Goal: Information Seeking & Learning: Learn about a topic

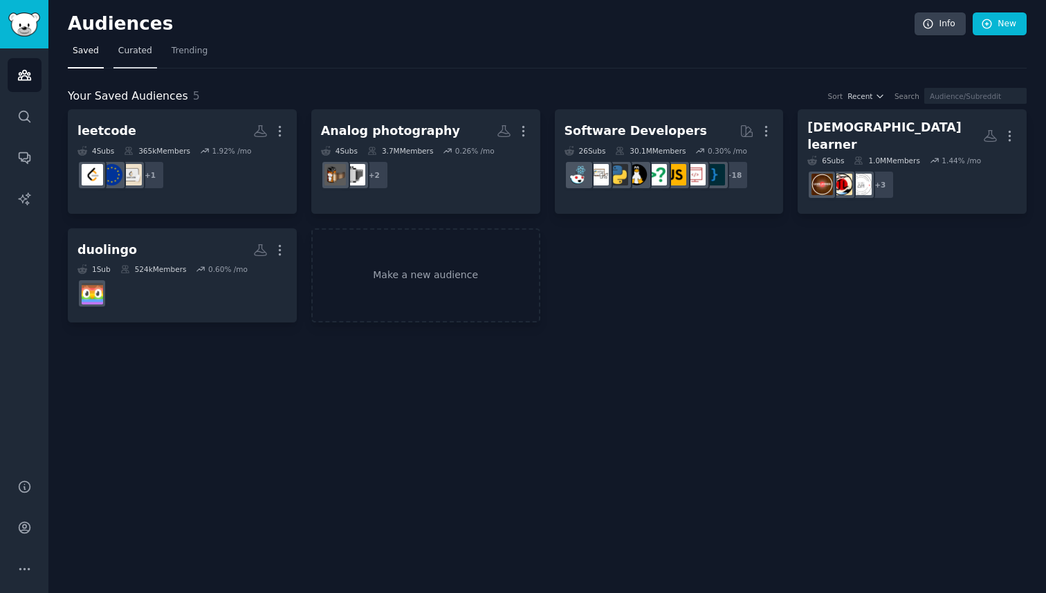
click at [129, 51] on span "Curated" at bounding box center [135, 51] width 34 height 12
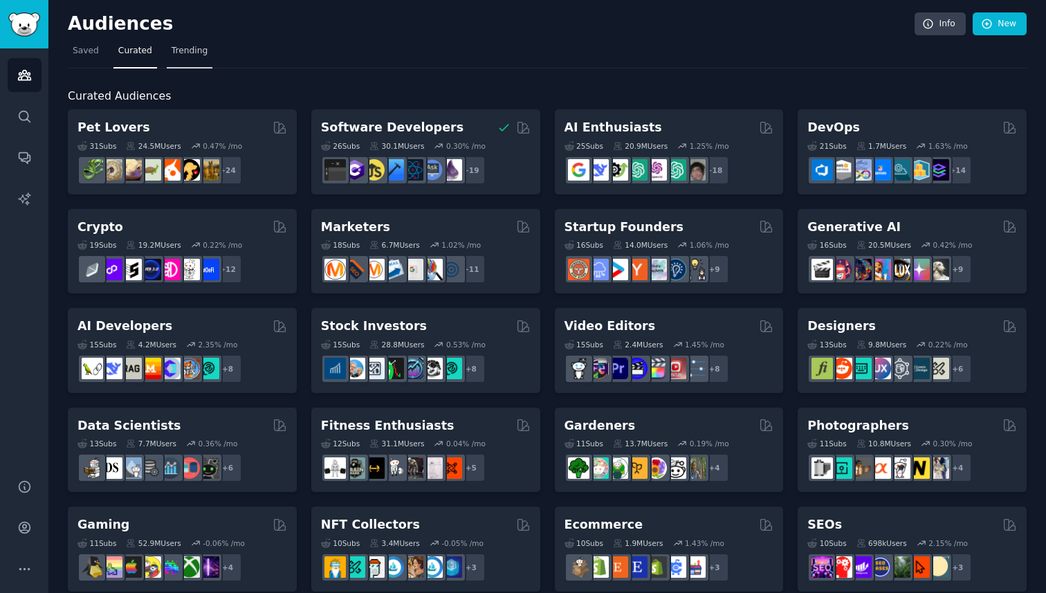
click at [201, 51] on span "Trending" at bounding box center [190, 51] width 36 height 12
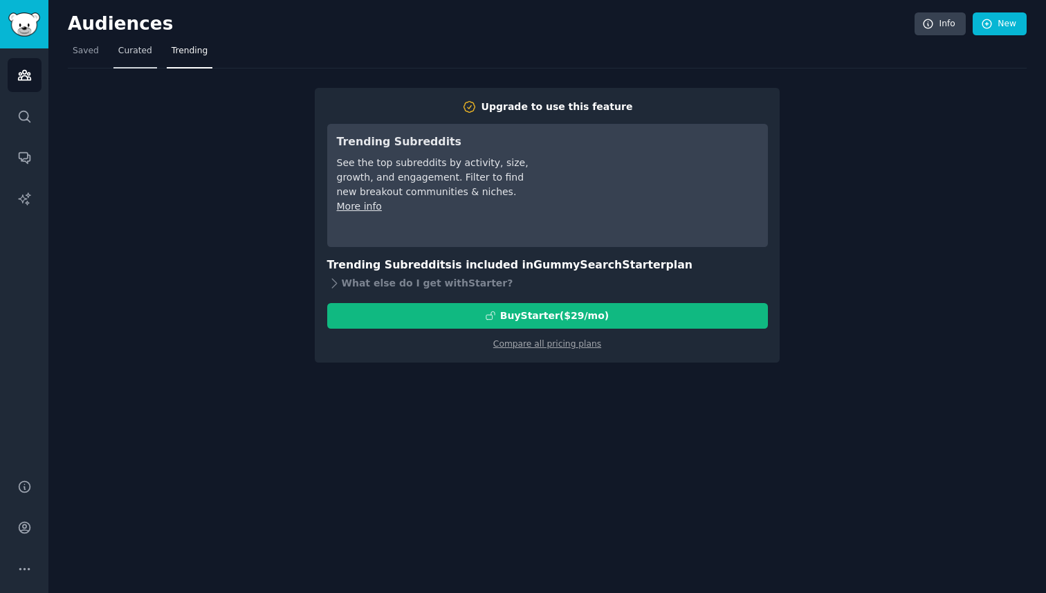
click at [137, 57] on link "Curated" at bounding box center [135, 54] width 44 height 28
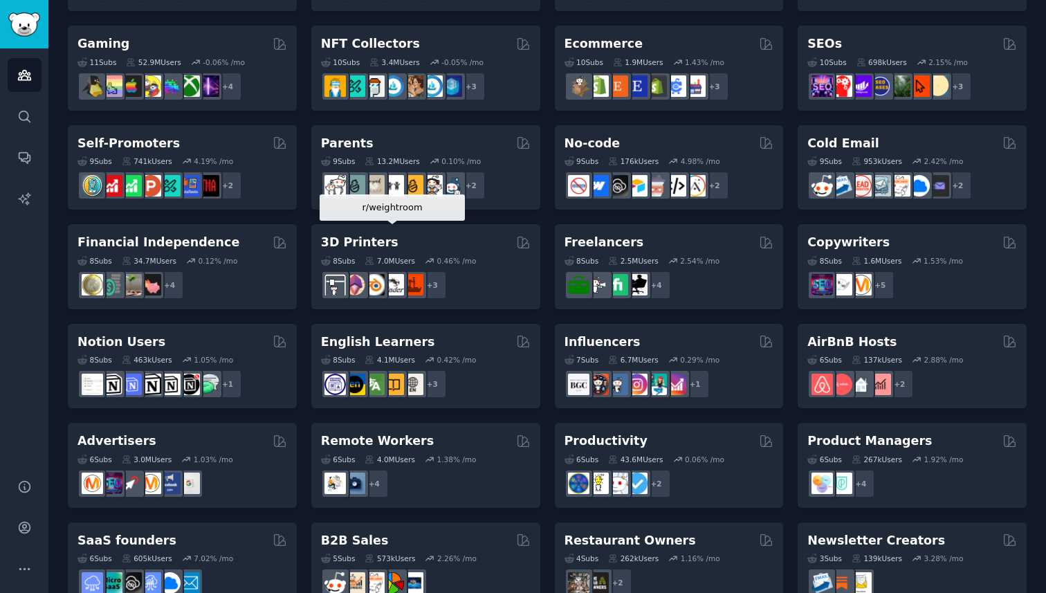
scroll to position [514, 0]
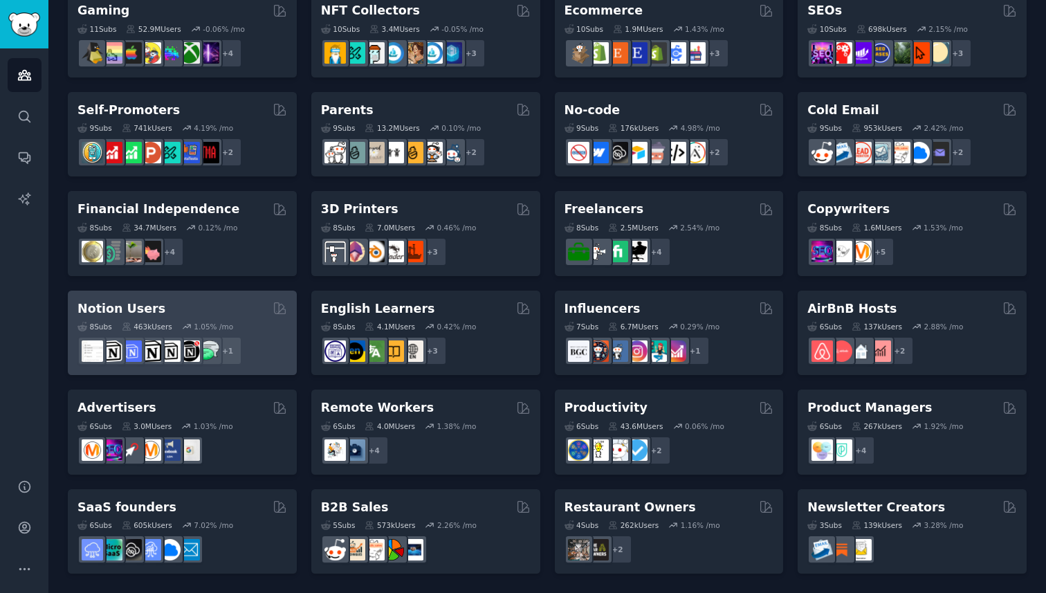
click at [213, 304] on div "Notion Users" at bounding box center [183, 308] width 210 height 17
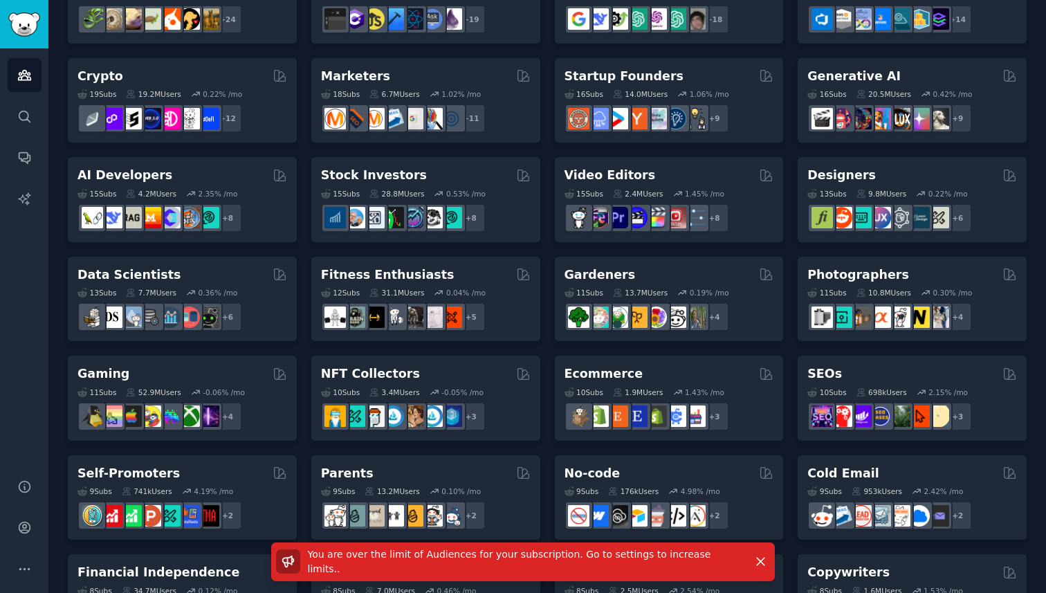
scroll to position [0, 0]
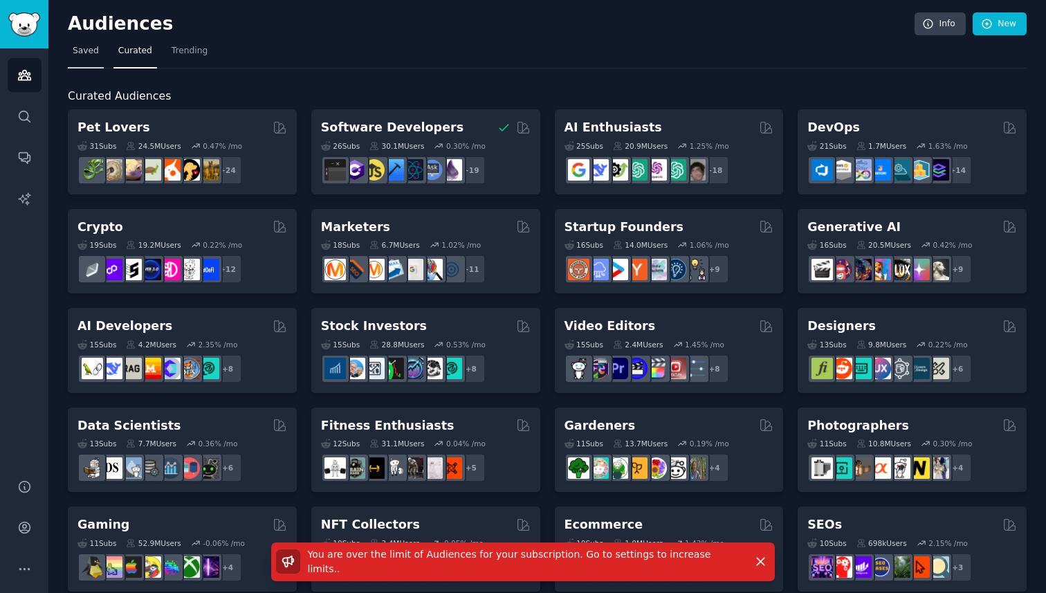
click at [82, 51] on span "Saved" at bounding box center [86, 51] width 26 height 12
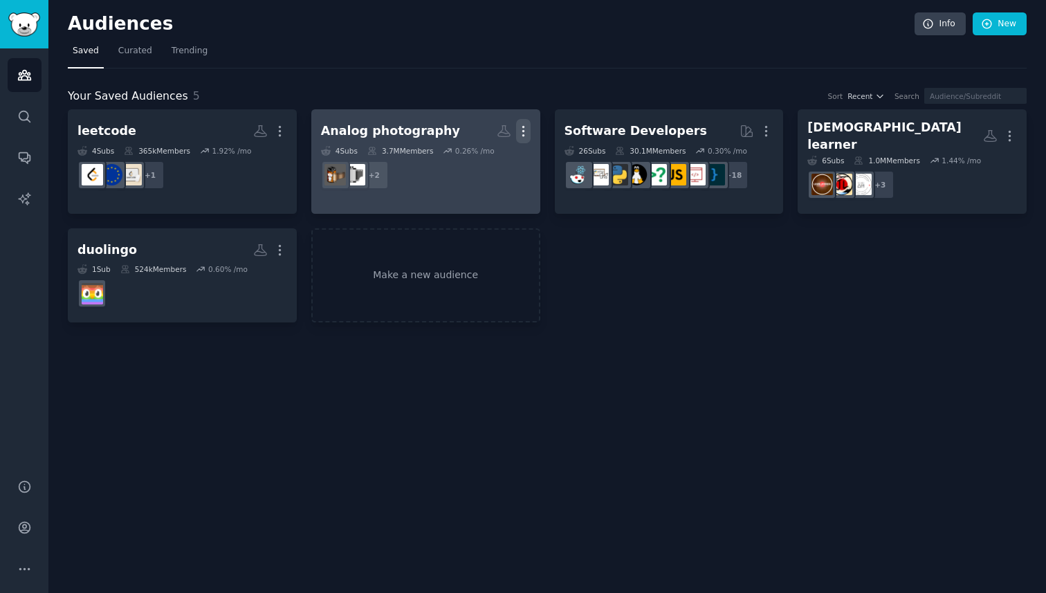
click at [529, 130] on icon "button" at bounding box center [523, 131] width 15 height 15
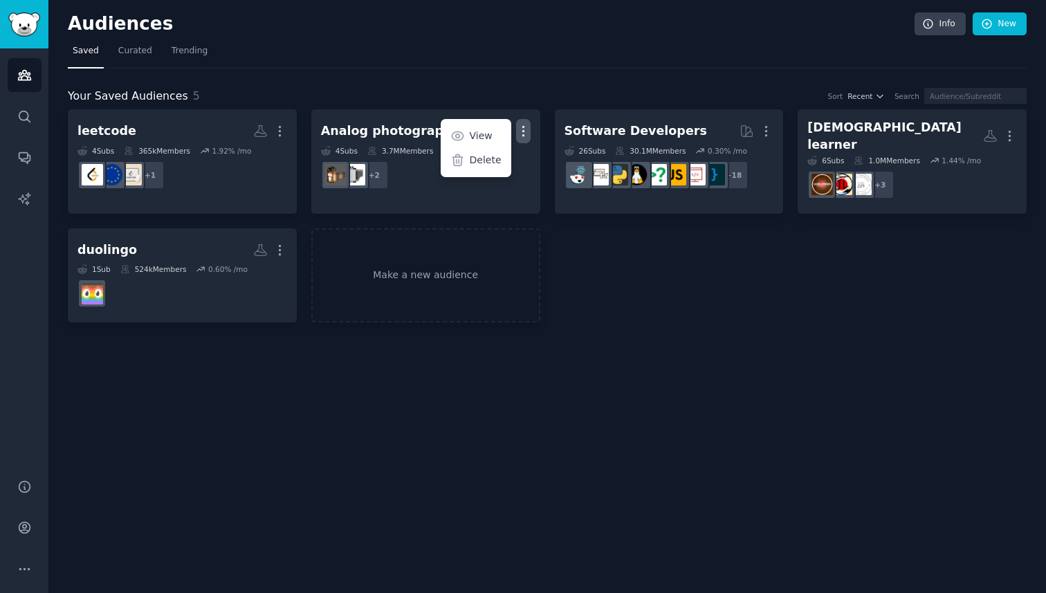
click at [647, 284] on div "leetcode More 4 Sub s 365k Members 1.92 % /mo + 1 Analog photography More View …" at bounding box center [547, 215] width 959 height 213
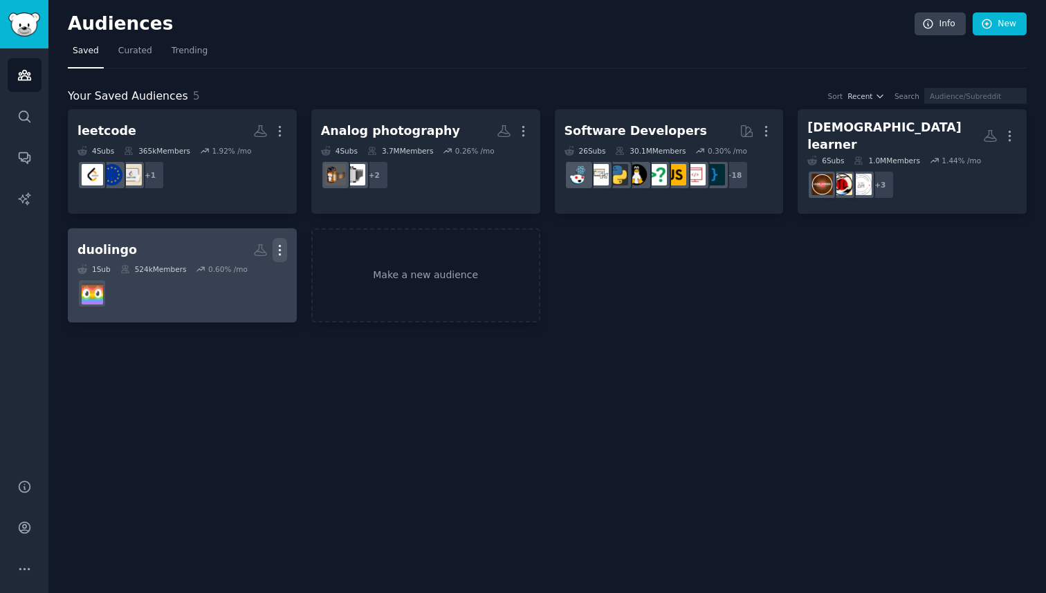
click at [282, 243] on icon "button" at bounding box center [280, 250] width 15 height 15
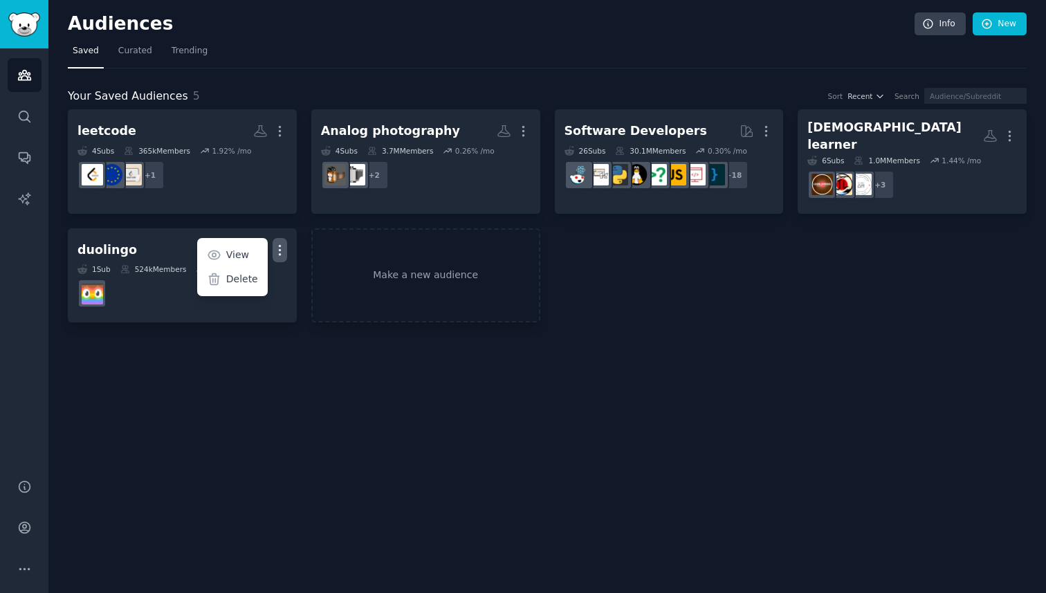
click at [299, 436] on div "Audiences Info New Saved Curated Trending Your Saved Audiences 5 Sort Recent Se…" at bounding box center [547, 296] width 998 height 593
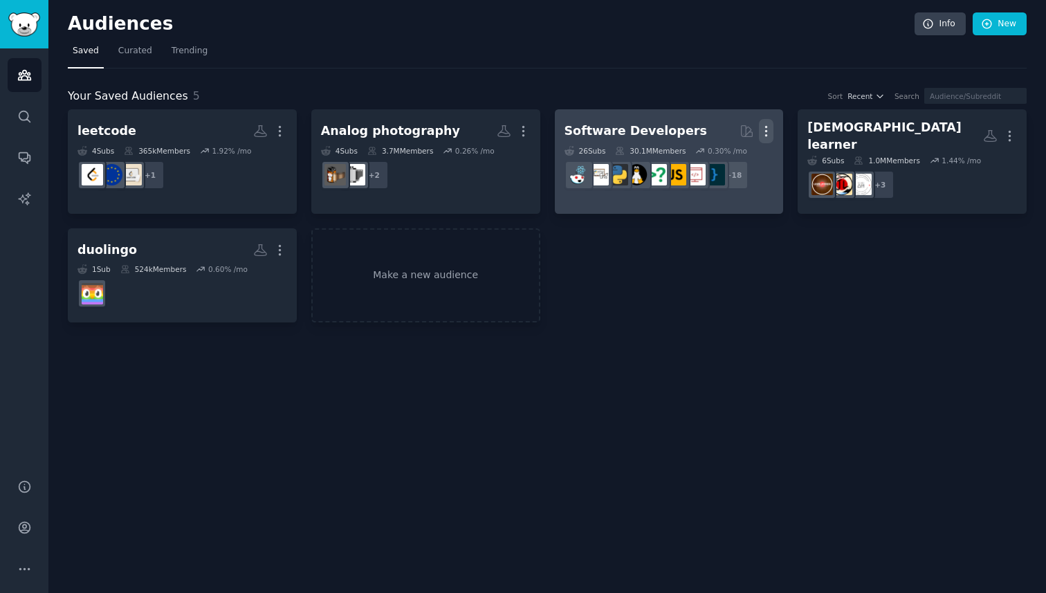
click at [766, 131] on icon "button" at bounding box center [766, 132] width 1 height 10
click at [720, 157] on p "Delete" at bounding box center [729, 160] width 32 height 15
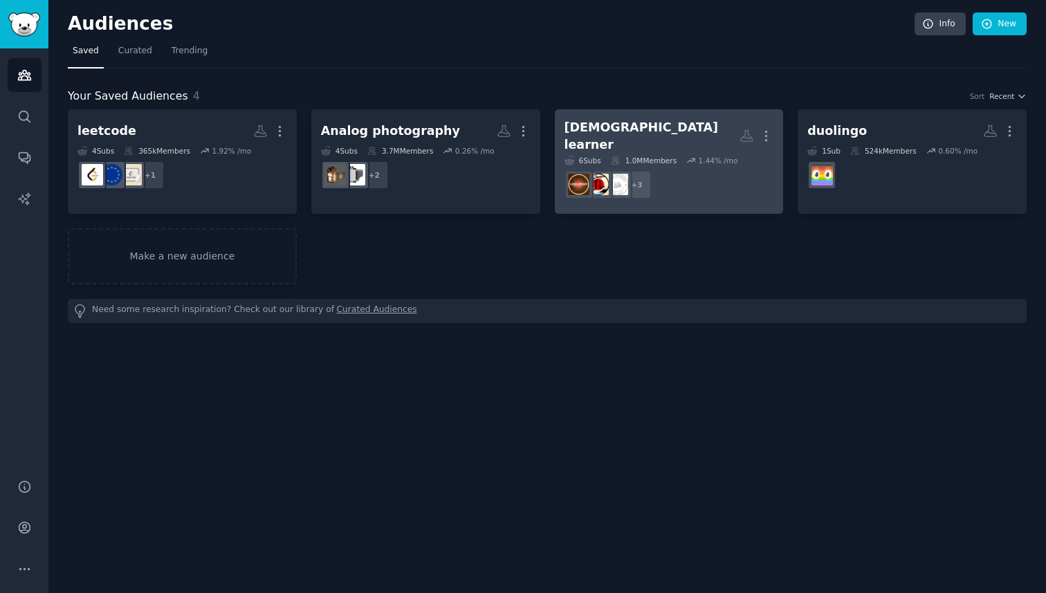
click at [691, 137] on h2 "[DEMOGRAPHIC_DATA] learner Custom Audience More" at bounding box center [670, 136] width 210 height 34
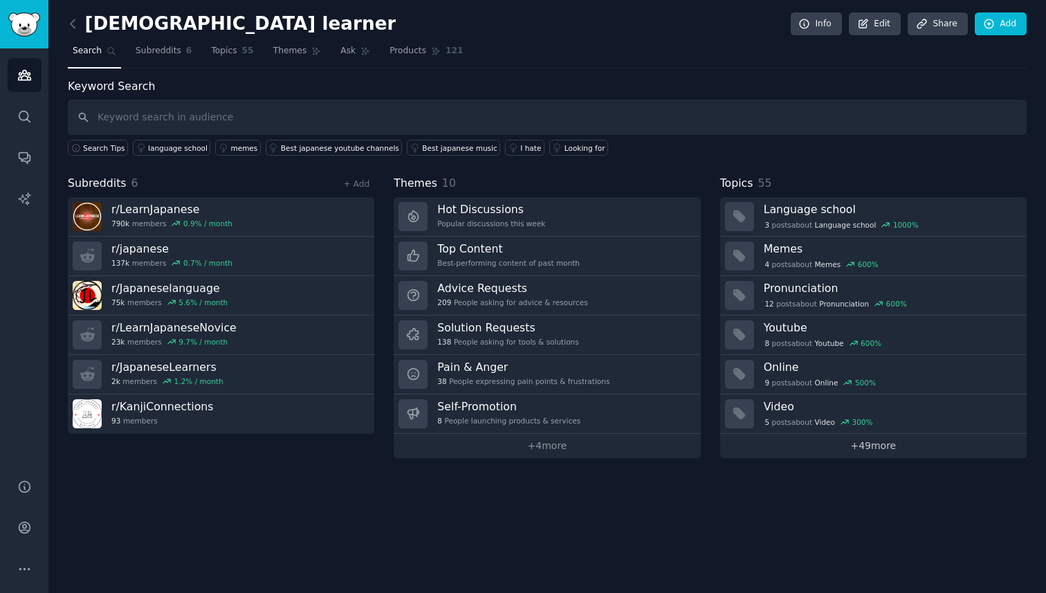
click at [828, 450] on link "+ 49 more" at bounding box center [873, 446] width 307 height 24
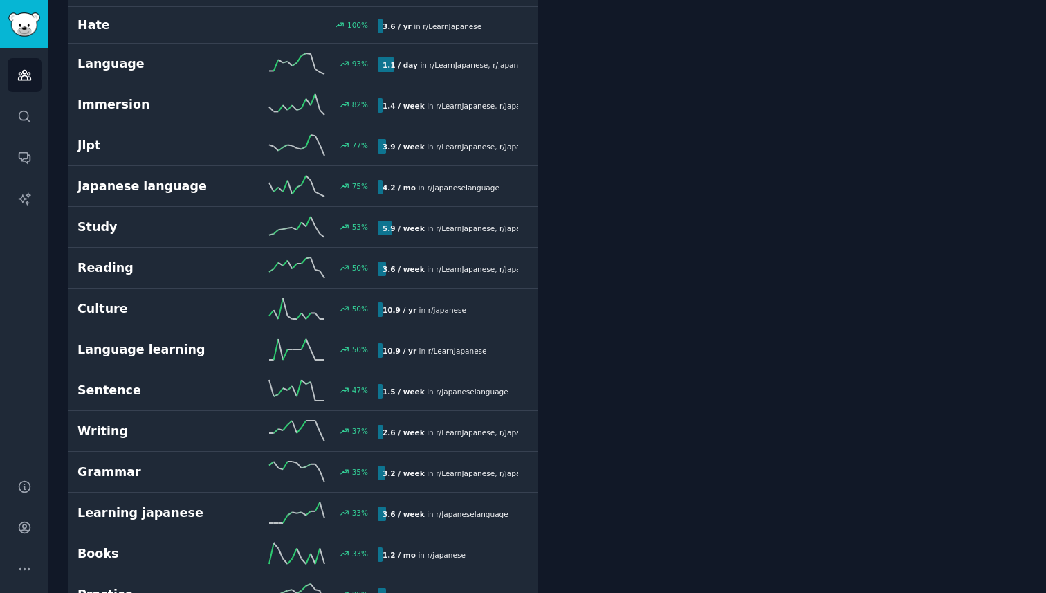
scroll to position [284, 0]
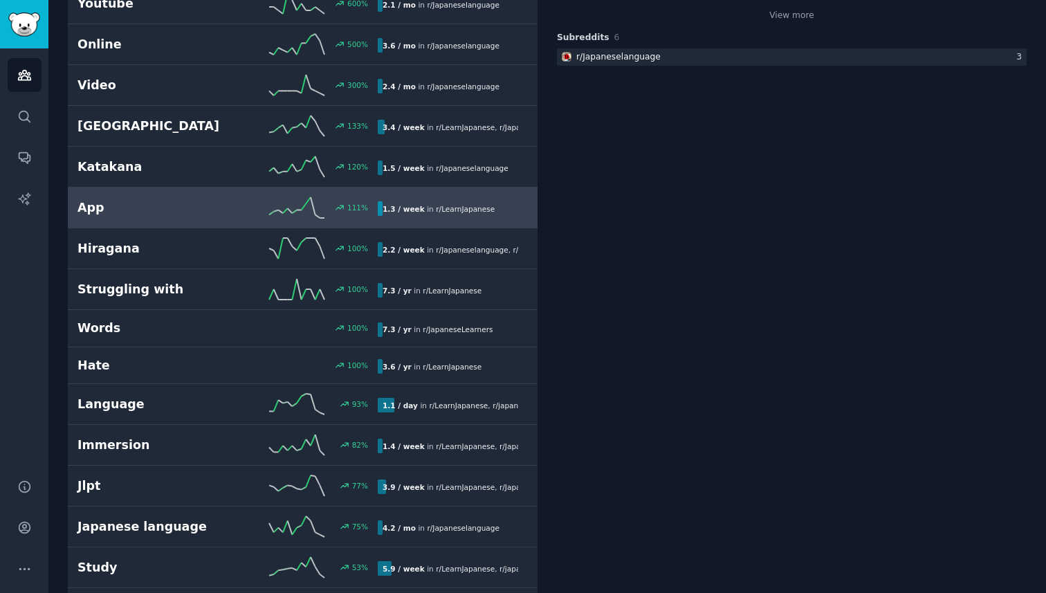
click at [163, 202] on h2 "App" at bounding box center [153, 207] width 150 height 17
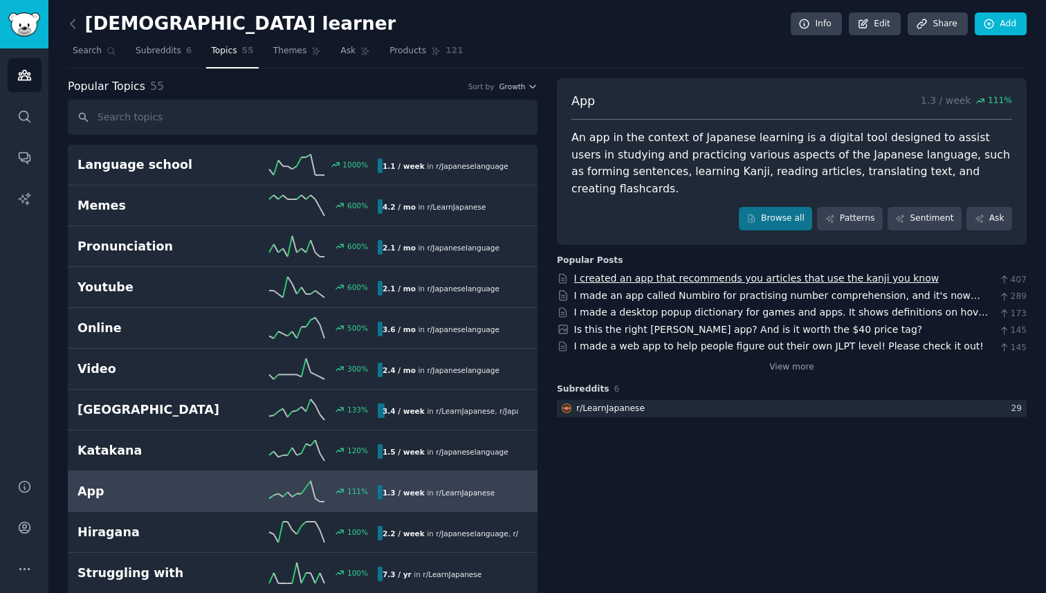
click at [717, 273] on link "I created an app that recommends you articles that use the kanji you know" at bounding box center [756, 278] width 365 height 11
click at [73, 26] on icon at bounding box center [73, 24] width 15 height 15
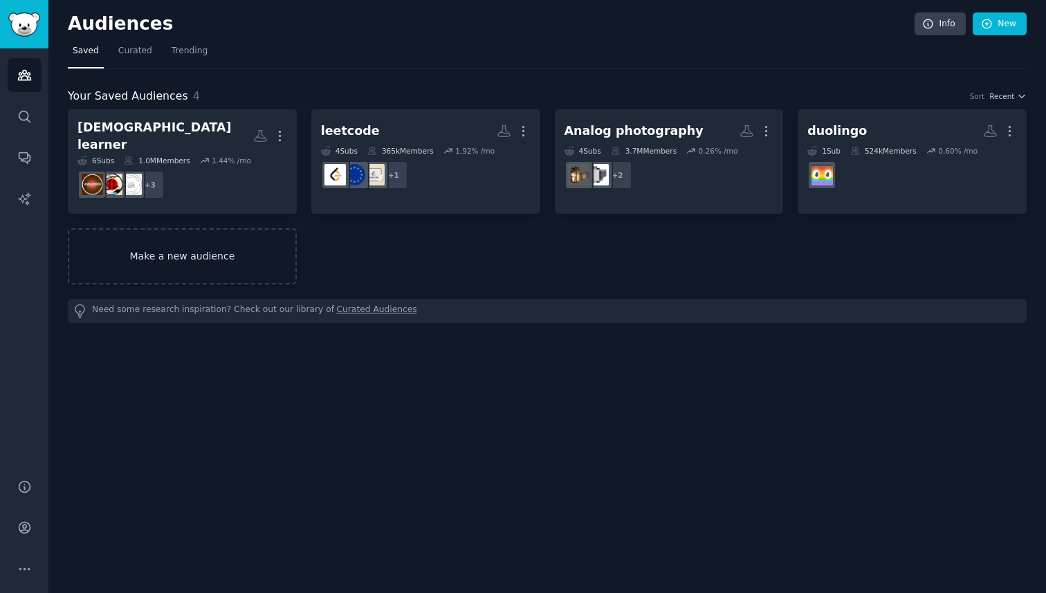
click at [199, 248] on link "Make a new audience" at bounding box center [182, 256] width 229 height 56
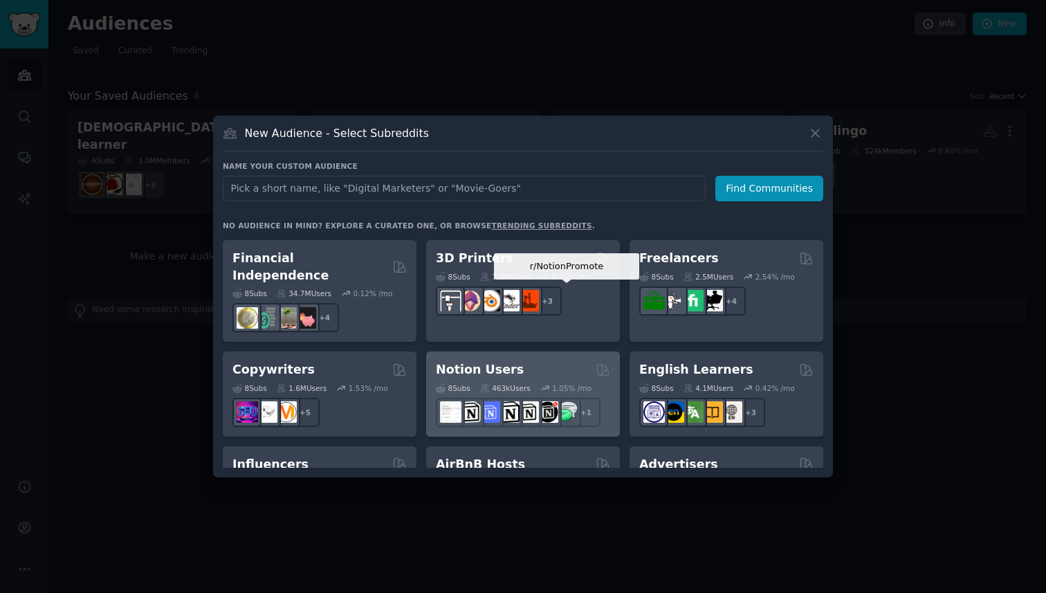
scroll to position [750, 0]
click at [524, 362] on div "Notion Users" at bounding box center [523, 370] width 174 height 17
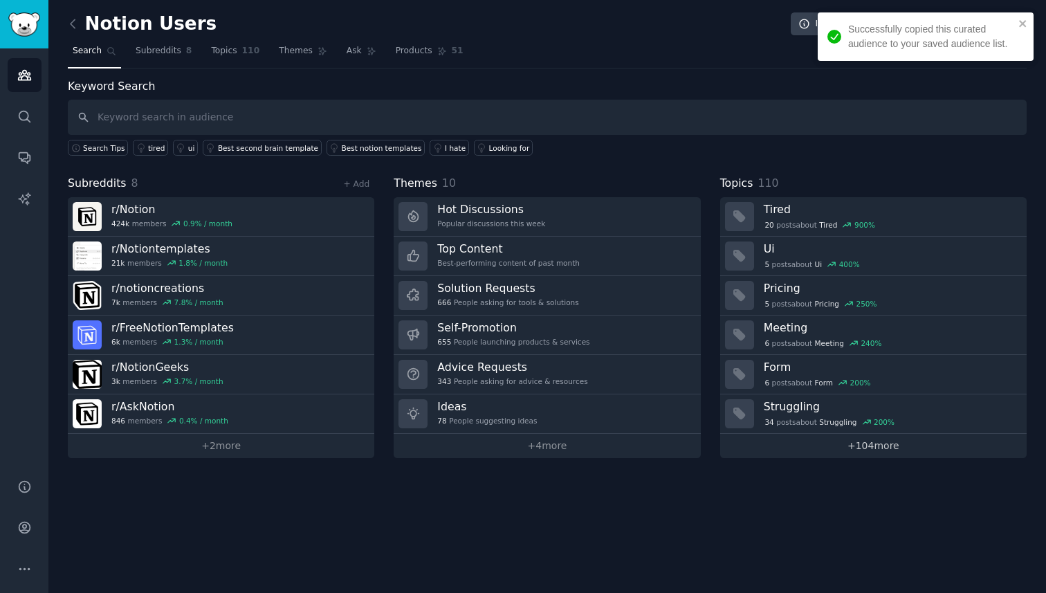
click at [820, 444] on link "+ 104 more" at bounding box center [873, 446] width 307 height 24
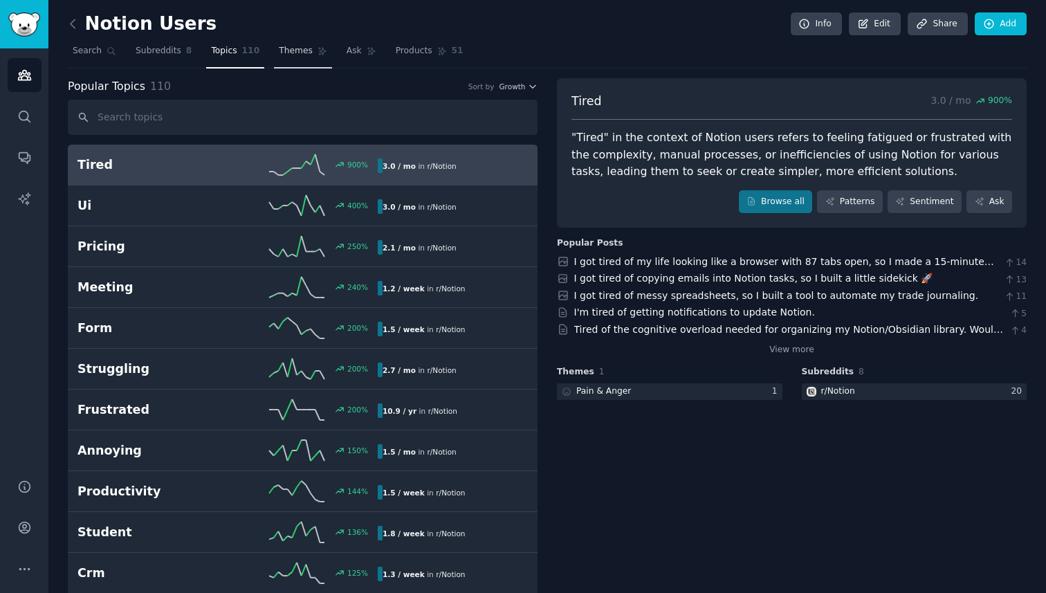
click at [298, 52] on span "Themes" at bounding box center [296, 51] width 34 height 12
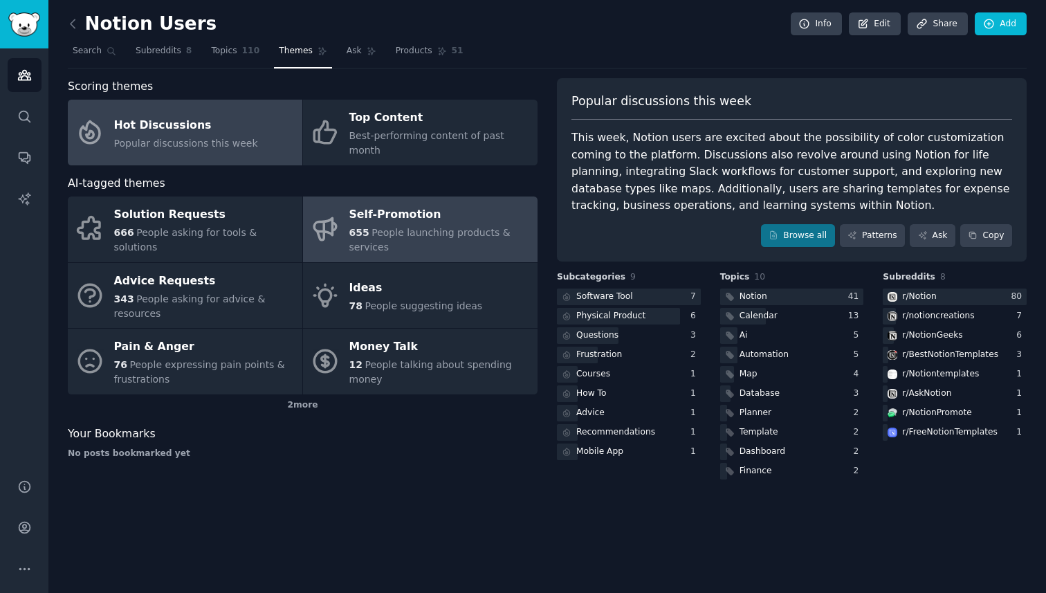
click at [438, 237] on div "655 People launching products & services" at bounding box center [439, 240] width 181 height 29
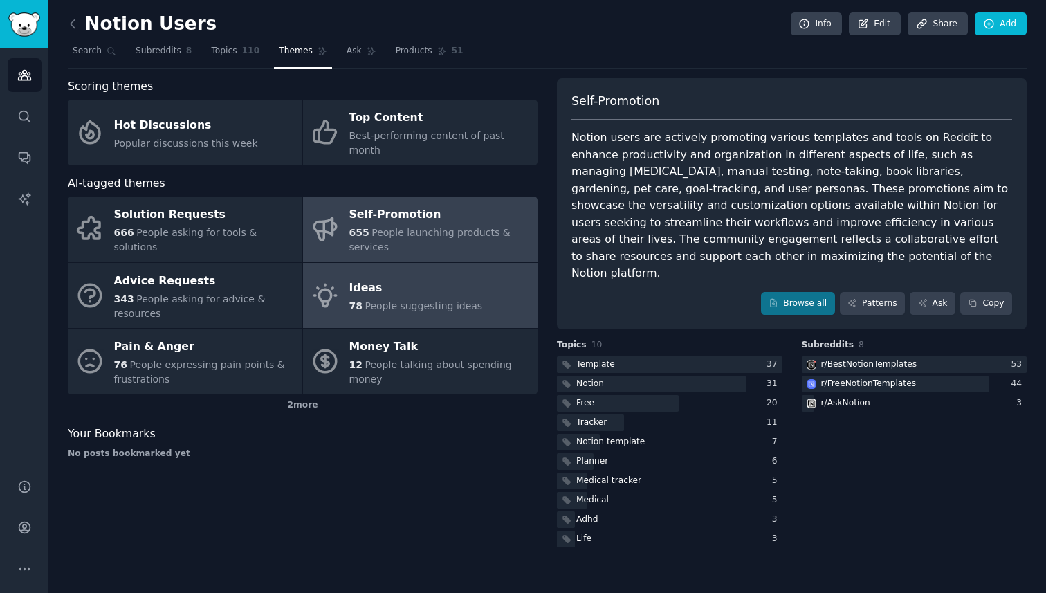
click at [451, 299] on div "78 People suggesting ideas" at bounding box center [416, 306] width 134 height 15
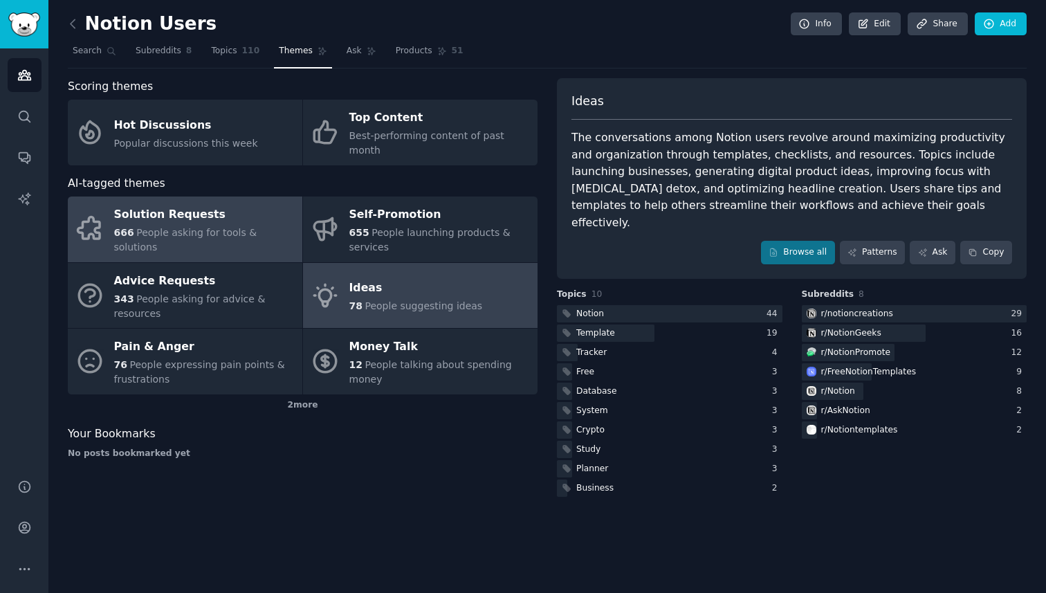
click at [246, 227] on span "People asking for tools & solutions" at bounding box center [185, 240] width 143 height 26
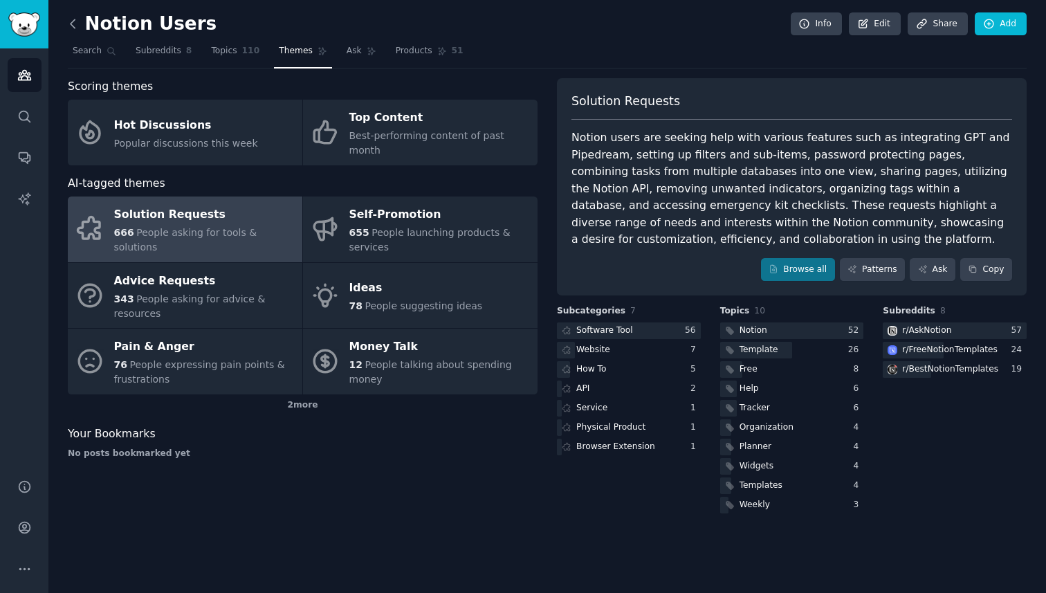
click at [78, 28] on icon at bounding box center [73, 24] width 15 height 15
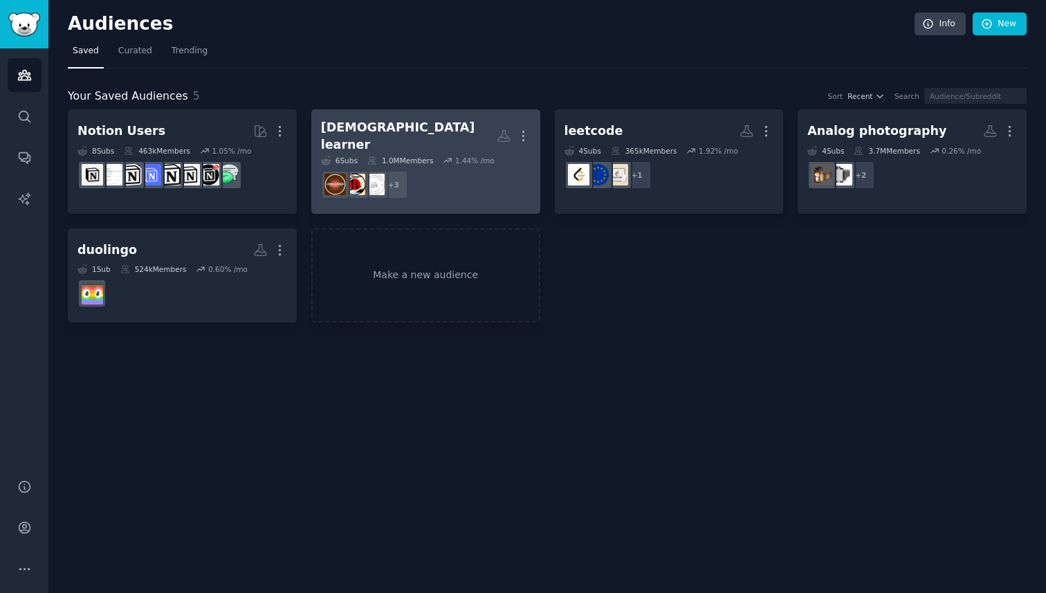
click at [340, 127] on div "[DEMOGRAPHIC_DATA] learner" at bounding box center [409, 136] width 176 height 34
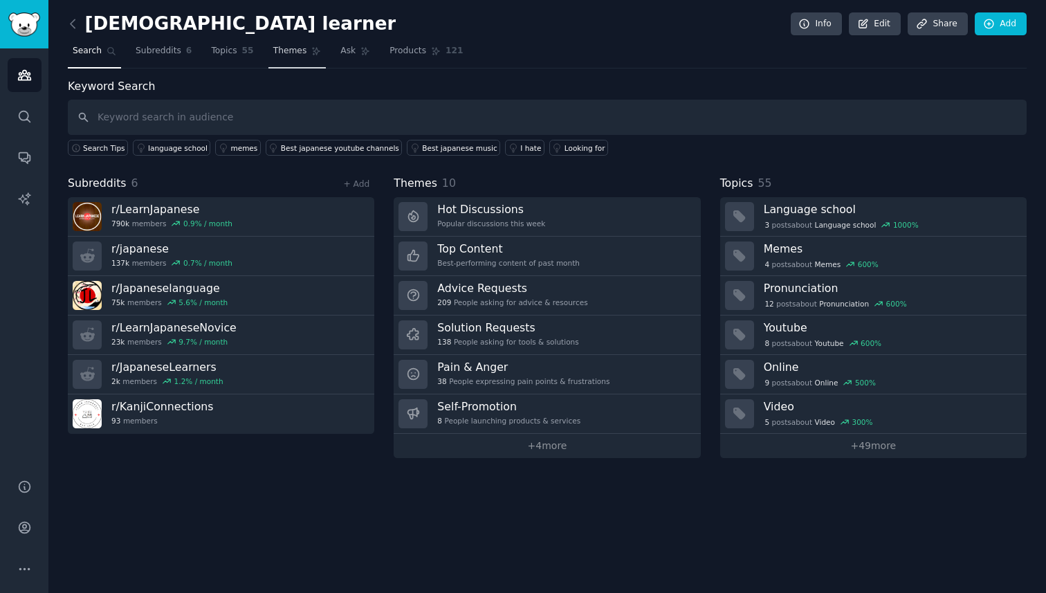
click at [292, 42] on link "Themes" at bounding box center [298, 54] width 58 height 28
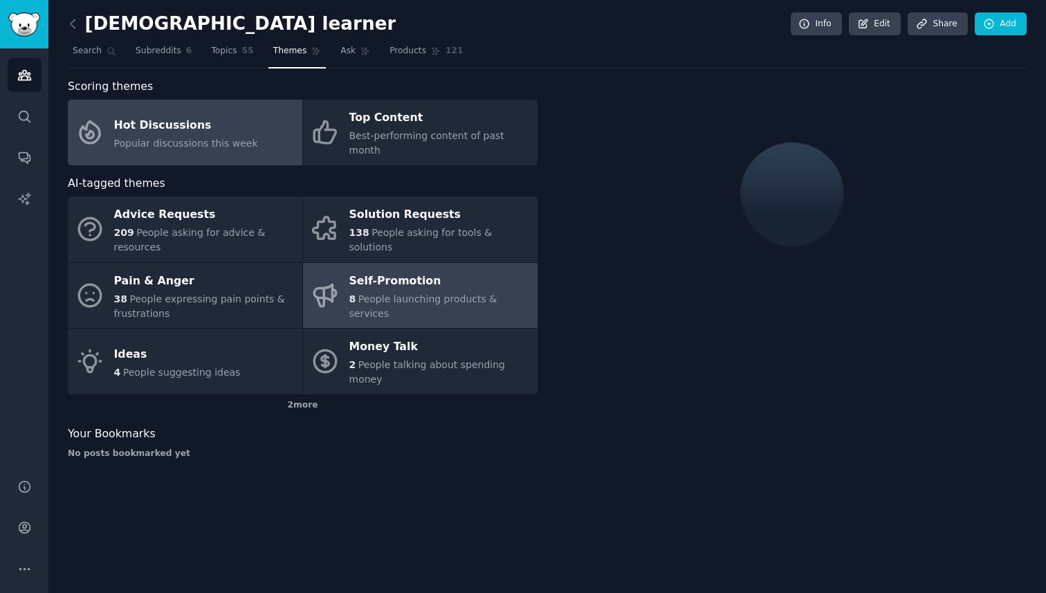
click at [416, 295] on span "People launching products & services" at bounding box center [423, 306] width 148 height 26
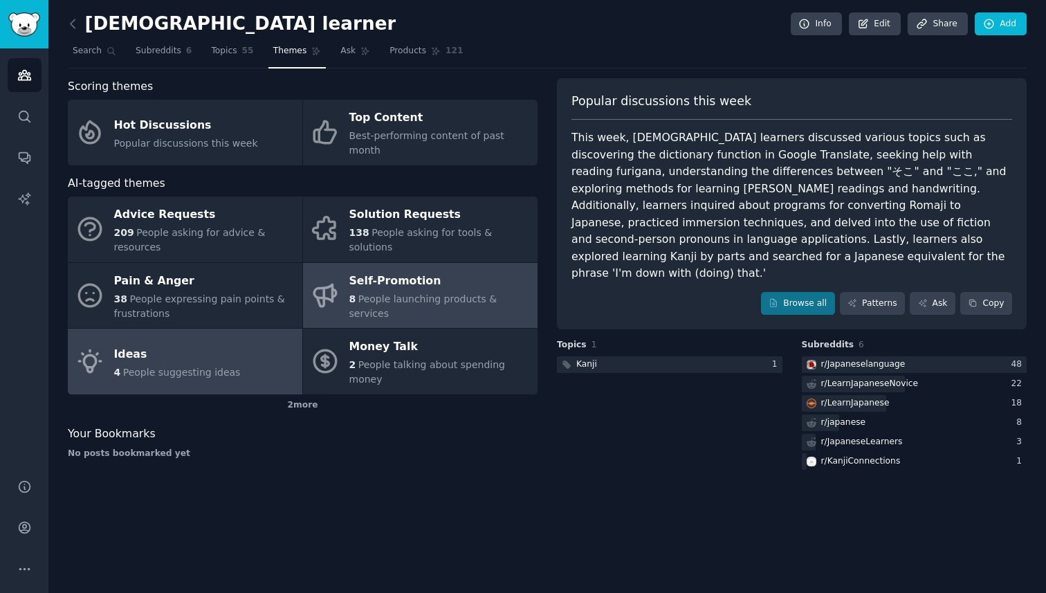
click at [214, 343] on div "Ideas" at bounding box center [177, 354] width 127 height 22
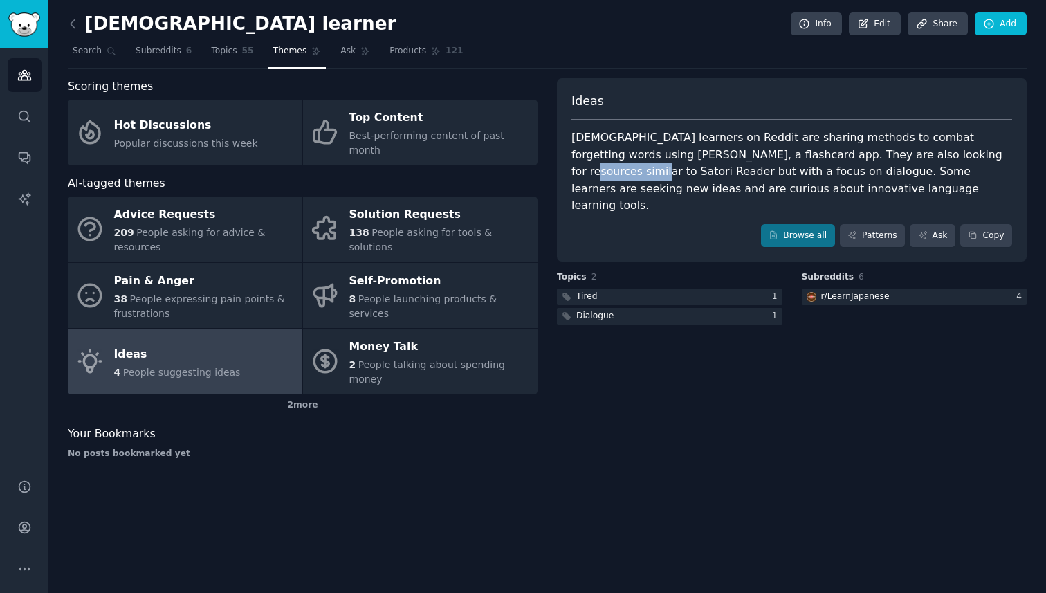
drag, startPoint x: 943, startPoint y: 154, endPoint x: 878, endPoint y: 154, distance: 64.4
click at [878, 154] on div "[DEMOGRAPHIC_DATA] learners on Reddit are sharing methods to combat forgetting …" at bounding box center [792, 171] width 441 height 85
copy div "Satori Reader"
click at [76, 20] on icon at bounding box center [73, 24] width 15 height 15
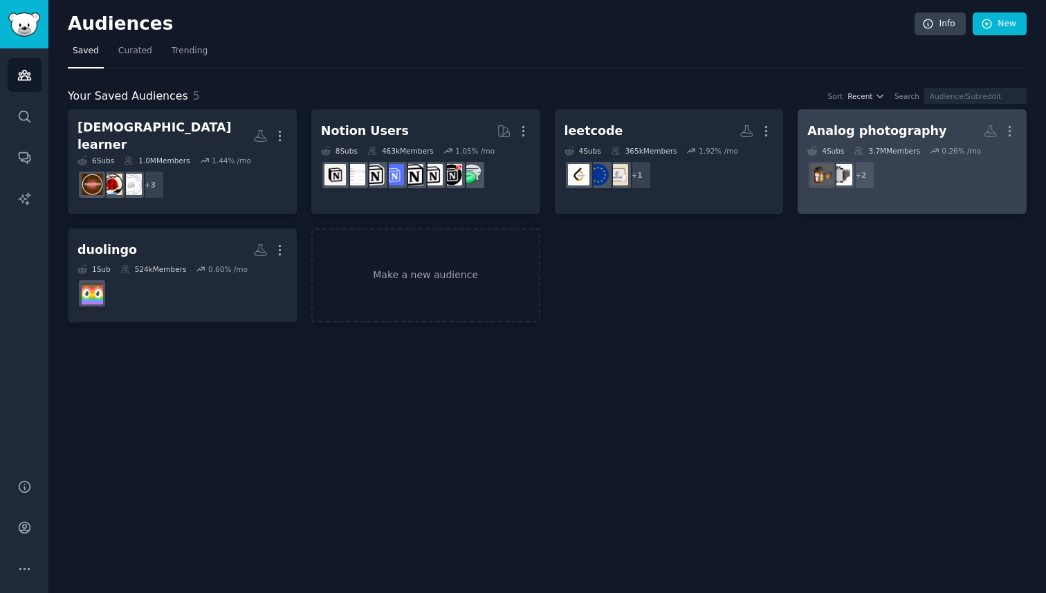
click at [917, 132] on div "Analog photography" at bounding box center [877, 130] width 139 height 17
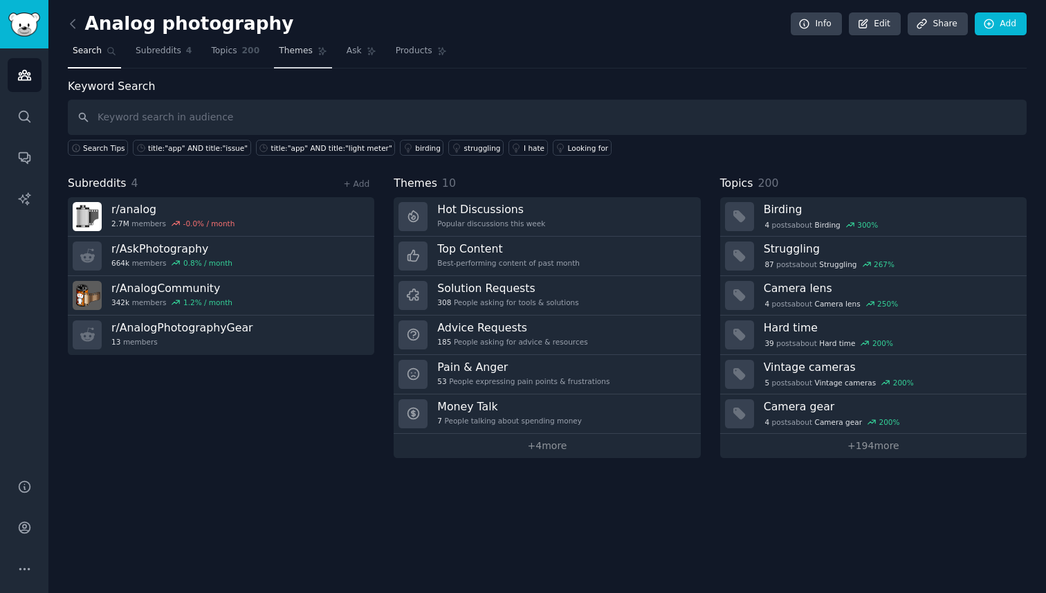
click at [296, 49] on span "Themes" at bounding box center [296, 51] width 34 height 12
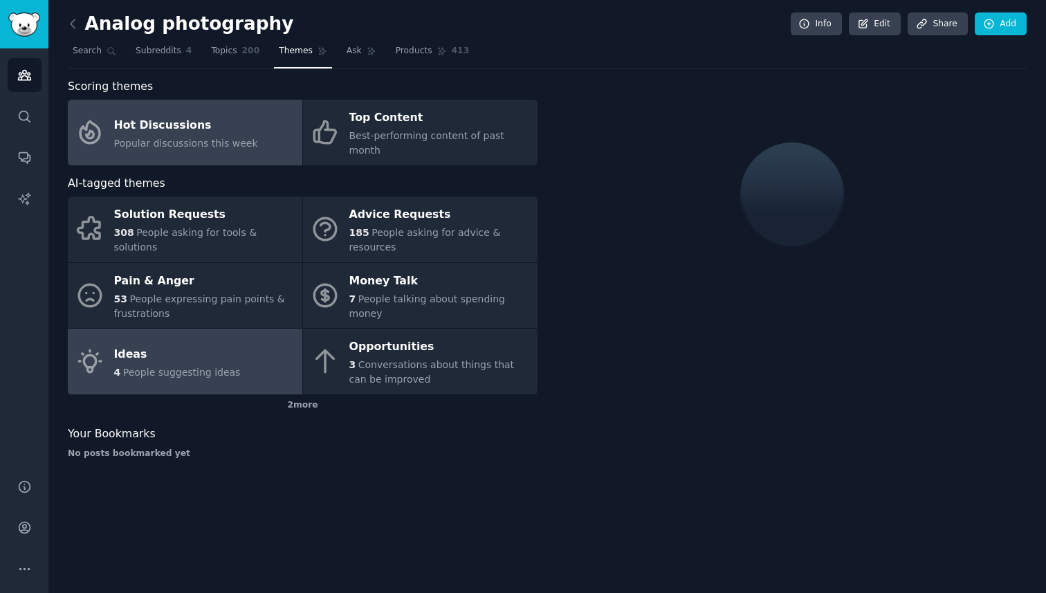
click at [220, 343] on div "Ideas" at bounding box center [177, 354] width 127 height 22
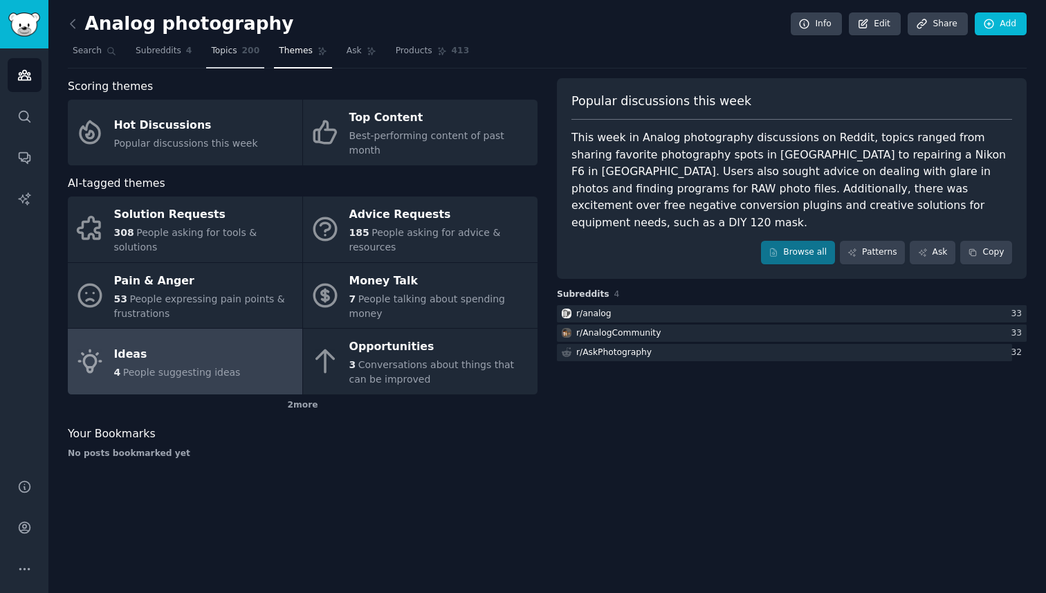
click at [221, 64] on link "Topics 200" at bounding box center [235, 54] width 58 height 28
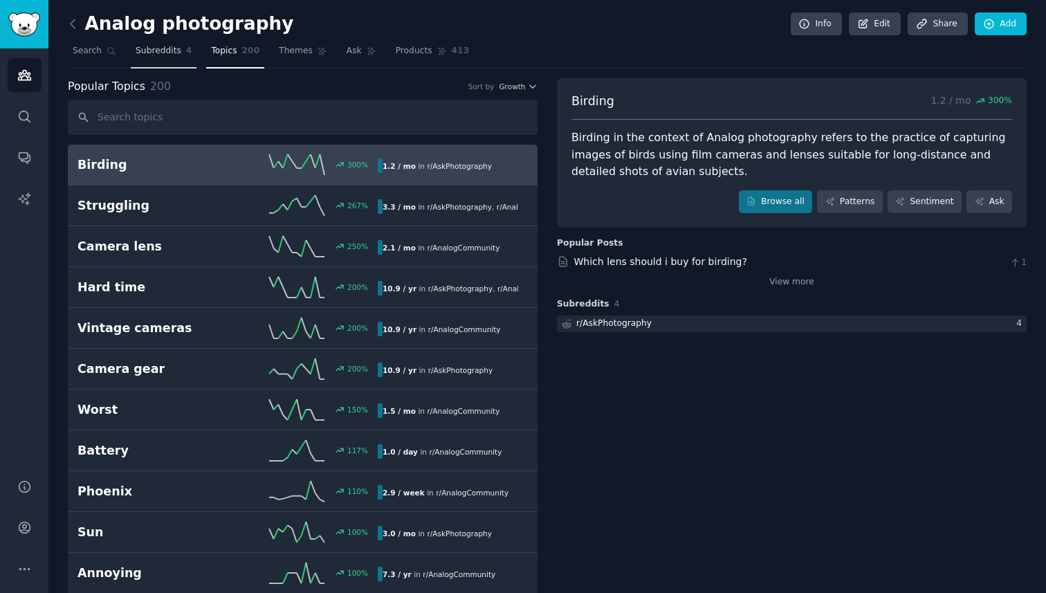
click at [160, 48] on span "Subreddits" at bounding box center [159, 51] width 46 height 12
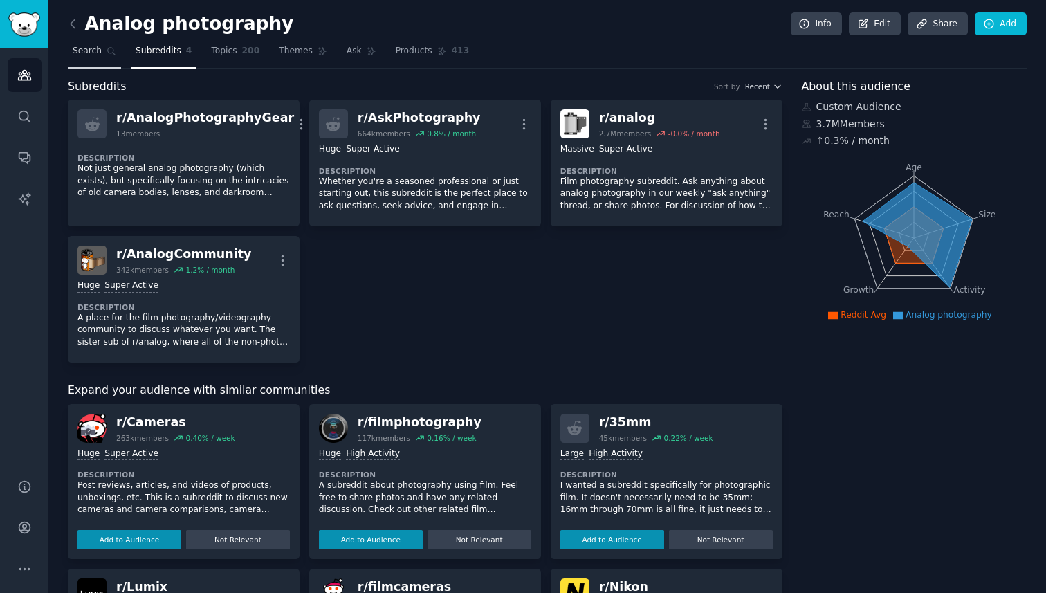
click at [87, 48] on span "Search" at bounding box center [87, 51] width 29 height 12
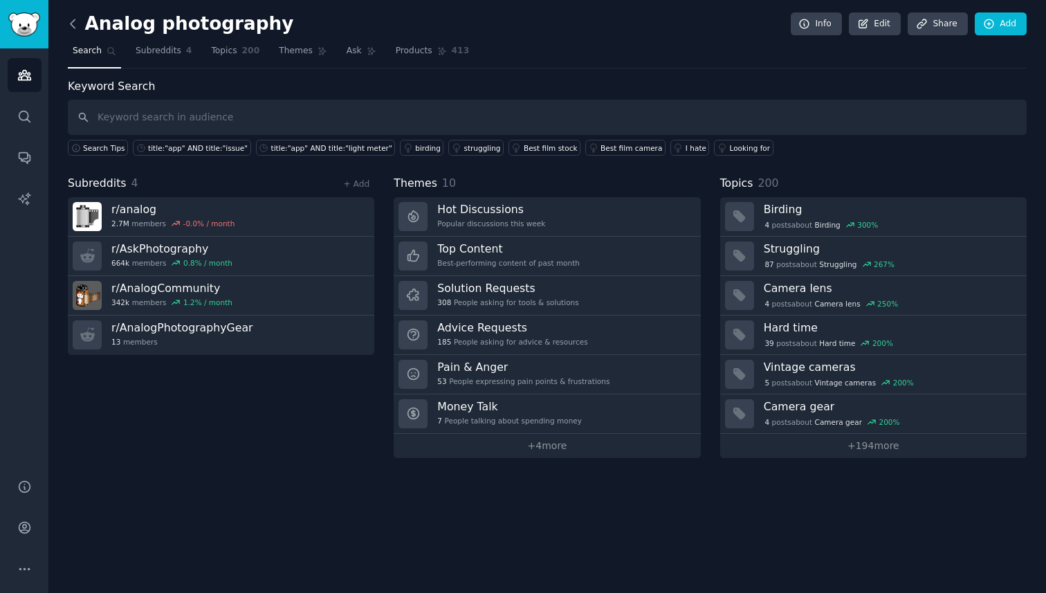
click at [71, 21] on icon at bounding box center [73, 24] width 15 height 15
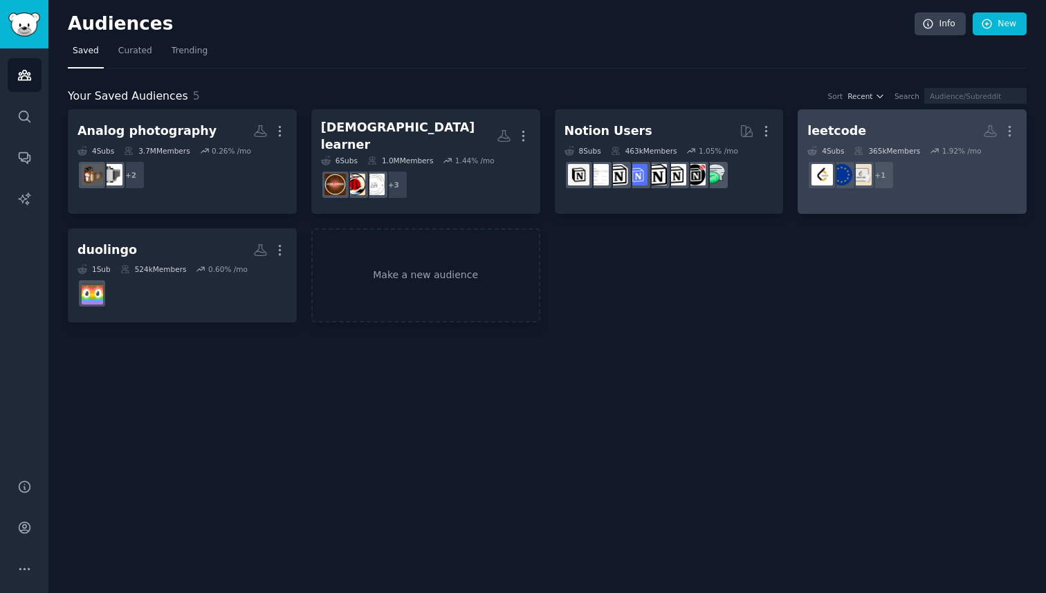
click at [886, 144] on div "leetcode More 4 Sub s 365k Members 1.92 % /mo + 1" at bounding box center [913, 156] width 210 height 75
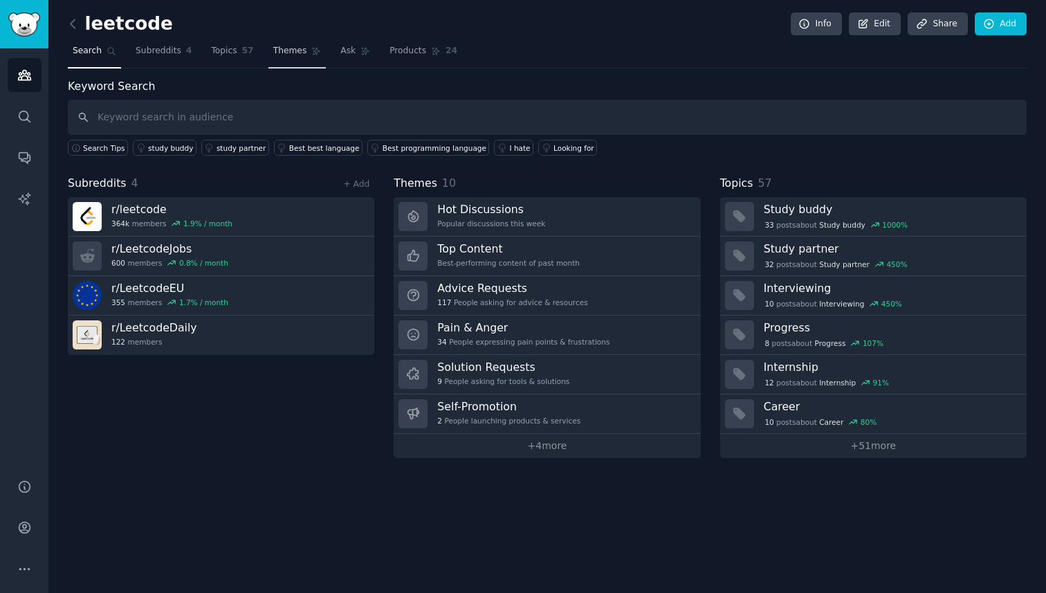
click at [289, 42] on link "Themes" at bounding box center [298, 54] width 58 height 28
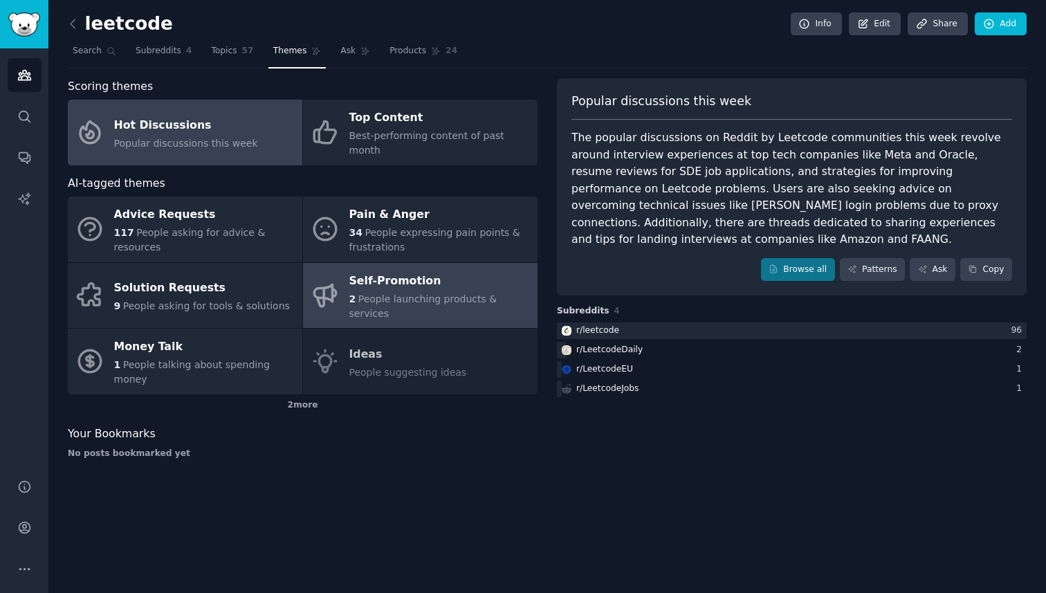
click at [370, 293] on span "People launching products & services" at bounding box center [423, 306] width 148 height 26
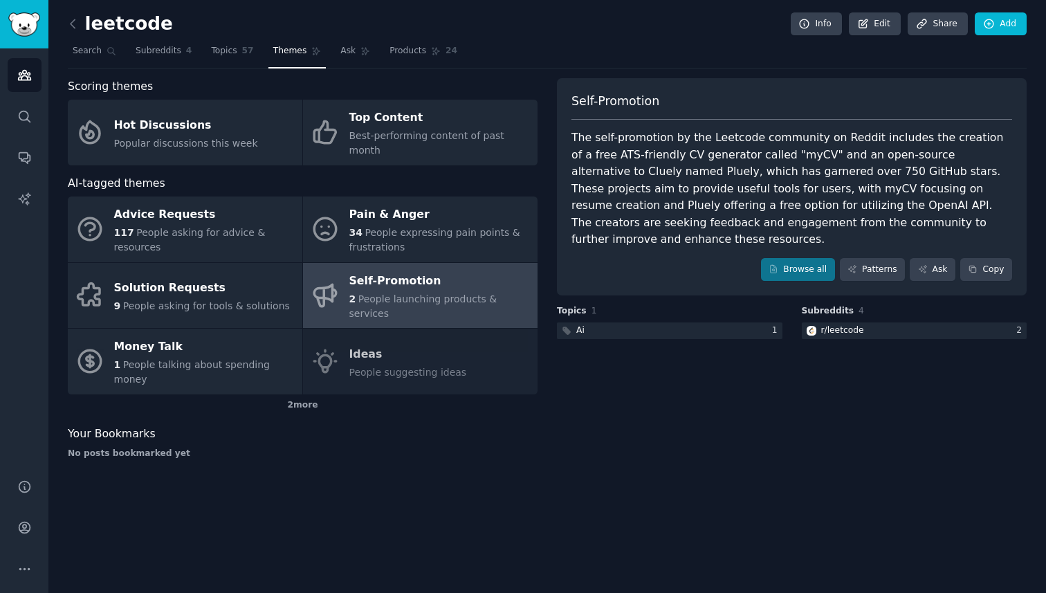
click at [625, 170] on div "The self-promotion by the Leetcode community on Reddit includes the creation of…" at bounding box center [792, 188] width 441 height 119
copy div "Pluely"
click at [758, 155] on div "The self-promotion by the Leetcode community on Reddit includes the creation of…" at bounding box center [792, 188] width 441 height 119
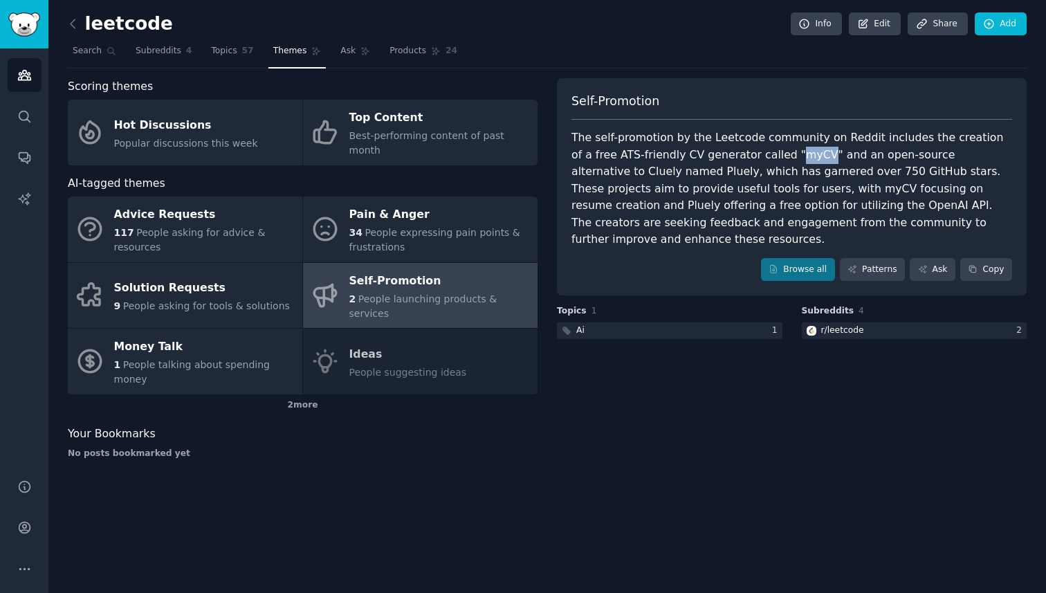
copy div "myCV"
